Goal: Information Seeking & Learning: Learn about a topic

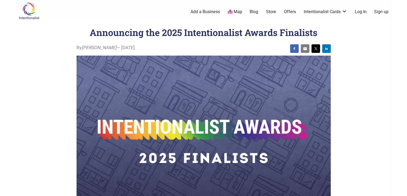
click at [254, 11] on link "Blog" at bounding box center [254, 12] width 9 height 6
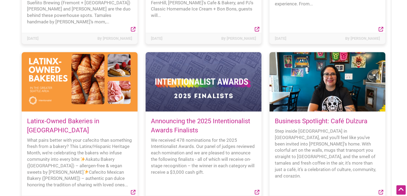
scroll to position [386, 0]
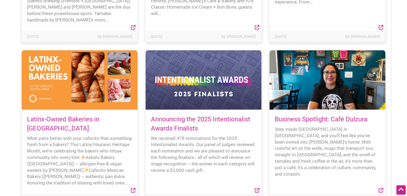
click at [178, 115] on link "Announcing the 2025 Intentionalist Awards Finalists" at bounding box center [200, 123] width 99 height 17
click at [177, 115] on link "Announcing the 2025 Intentionalist Awards Finalists" at bounding box center [200, 123] width 99 height 17
click at [196, 59] on div at bounding box center [204, 79] width 116 height 59
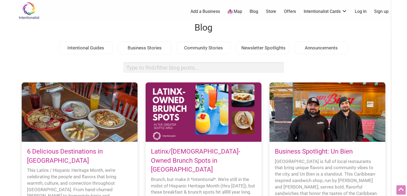
scroll to position [0, 0]
